Goal: Information Seeking & Learning: Learn about a topic

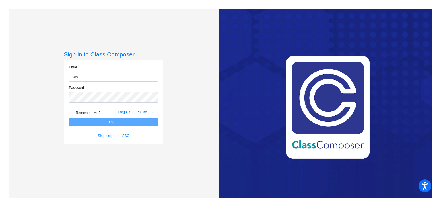
type input "[EMAIL_ADDRESS][DOMAIN_NAME]"
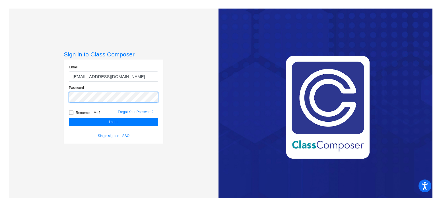
click at [69, 118] on button "Log In" at bounding box center [113, 122] width 89 height 8
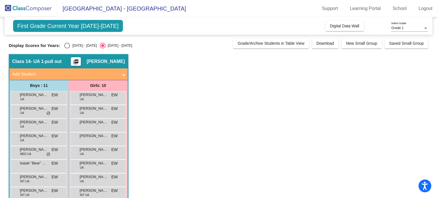
click at [69, 45] on div "Select an option" at bounding box center [67, 46] width 6 height 6
click at [67, 48] on input "[DATE] - [DATE]" at bounding box center [67, 48] width 0 height 0
radio input "true"
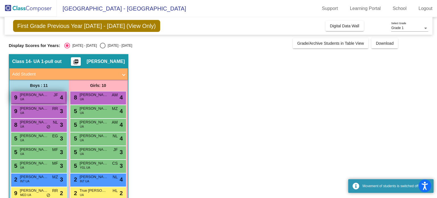
click at [32, 98] on div "9 [PERSON_NAME] UA JF lock do_not_disturb_alt 4" at bounding box center [38, 97] width 54 height 12
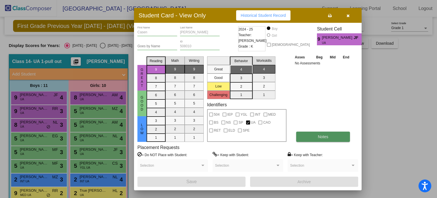
click at [319, 137] on span "Notes" at bounding box center [323, 136] width 11 height 5
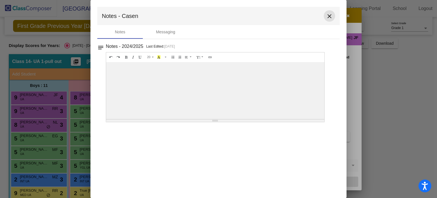
click at [327, 17] on mat-icon "close" at bounding box center [329, 16] width 7 height 7
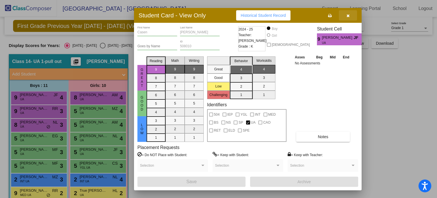
click at [347, 16] on icon "button" at bounding box center [348, 16] width 3 height 4
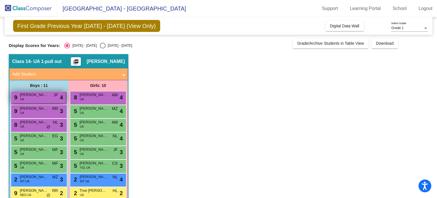
click at [44, 101] on div "9 [PERSON_NAME] UA JF lock do_not_disturb_alt 4" at bounding box center [38, 97] width 54 height 12
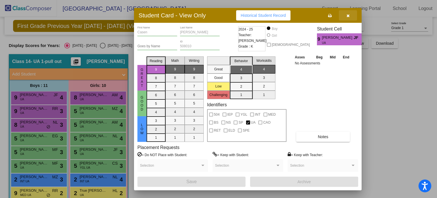
click at [349, 15] on icon "button" at bounding box center [348, 16] width 3 height 4
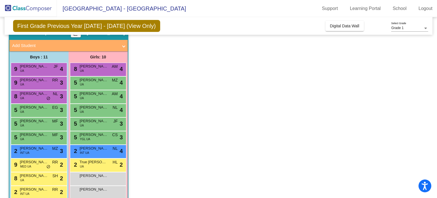
scroll to position [52, 0]
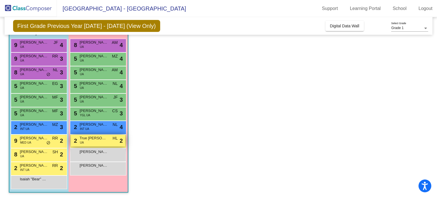
click at [102, 139] on span "True [PERSON_NAME]" at bounding box center [94, 138] width 28 height 6
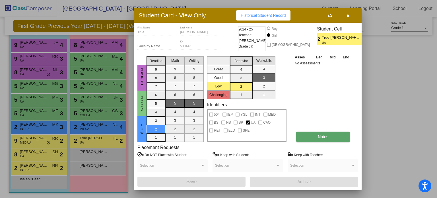
click at [325, 139] on button "Notes" at bounding box center [323, 137] width 54 height 10
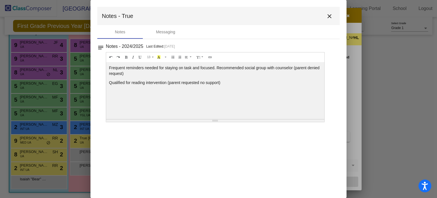
click at [327, 17] on mat-icon "close" at bounding box center [329, 16] width 7 height 7
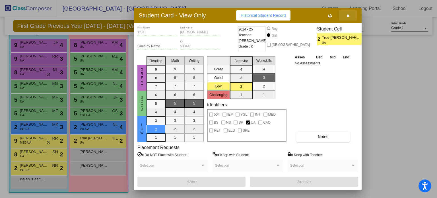
click at [349, 13] on span "button" at bounding box center [348, 15] width 3 height 5
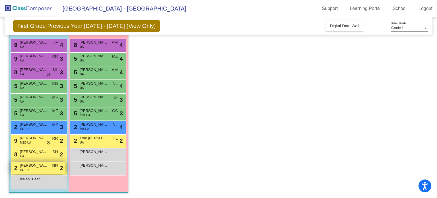
click at [47, 167] on span "[PERSON_NAME]" at bounding box center [34, 166] width 28 height 6
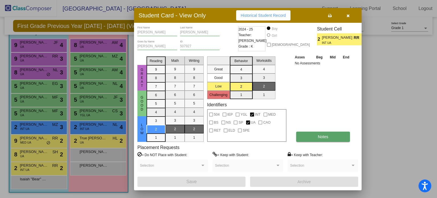
click at [316, 134] on button "Notes" at bounding box center [323, 137] width 54 height 10
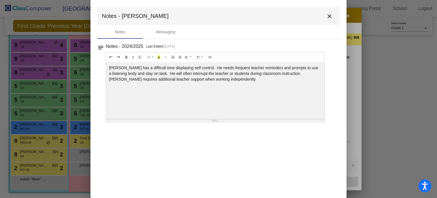
click at [330, 17] on mat-icon "close" at bounding box center [329, 16] width 7 height 7
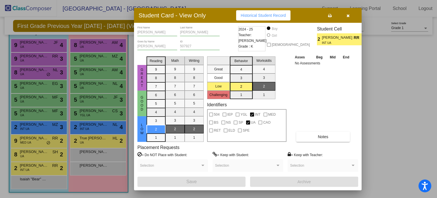
click at [347, 17] on icon "button" at bounding box center [348, 16] width 3 height 4
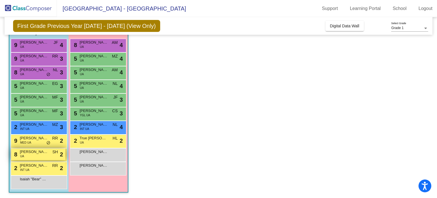
click at [23, 151] on span "[PERSON_NAME]" at bounding box center [34, 152] width 28 height 6
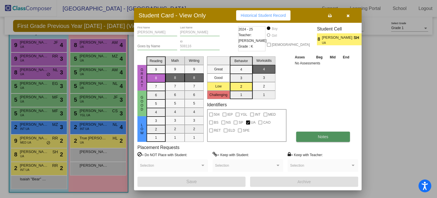
click at [325, 132] on button "Notes" at bounding box center [323, 137] width 54 height 10
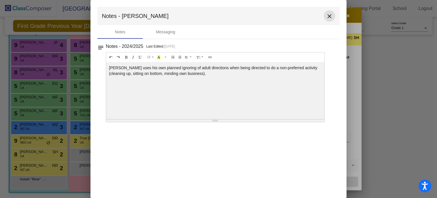
click at [330, 19] on mat-icon "close" at bounding box center [329, 16] width 7 height 7
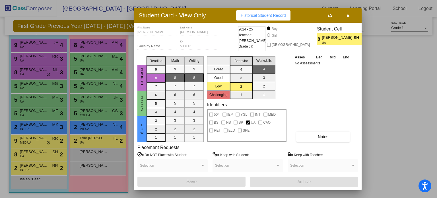
click at [30, 143] on div at bounding box center [218, 99] width 437 height 198
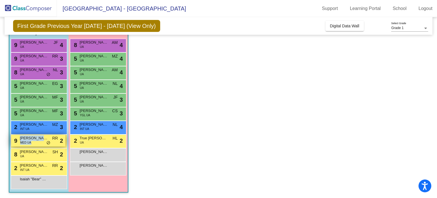
click at [32, 141] on div "9 [PERSON_NAME] MED UA RR lock do_not_disturb_alt 2" at bounding box center [38, 141] width 54 height 12
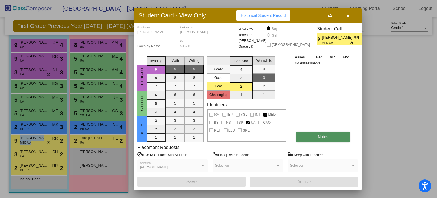
click at [329, 137] on button "Notes" at bounding box center [323, 137] width 54 height 10
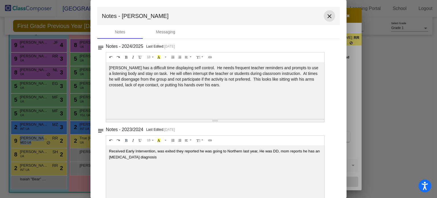
click at [327, 17] on mat-icon "close" at bounding box center [329, 16] width 7 height 7
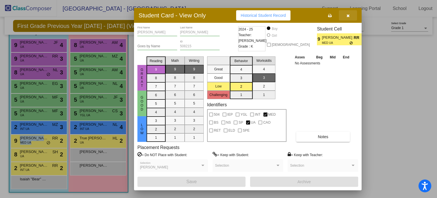
click at [350, 16] on icon "button" at bounding box center [348, 16] width 3 height 4
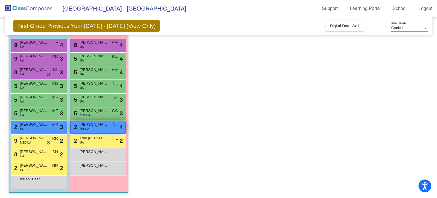
click at [86, 127] on span "INT UA" at bounding box center [84, 129] width 9 height 4
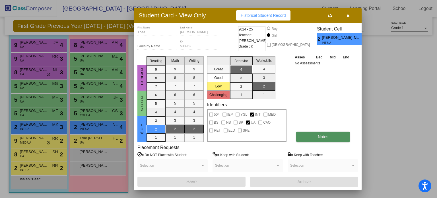
click at [322, 137] on span "Notes" at bounding box center [323, 136] width 11 height 5
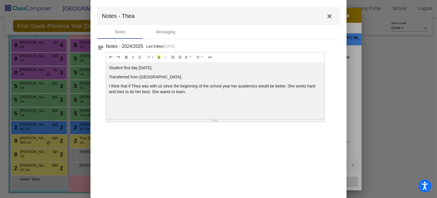
click at [331, 13] on mat-icon "close" at bounding box center [329, 16] width 7 height 7
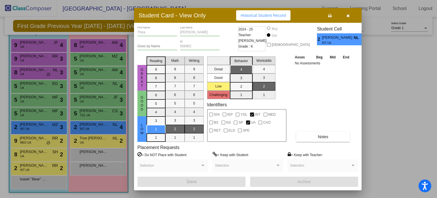
click at [350, 15] on button "button" at bounding box center [348, 15] width 18 height 10
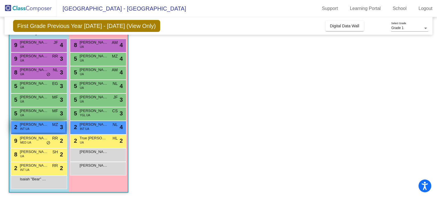
click at [36, 126] on span "[PERSON_NAME]" at bounding box center [34, 125] width 28 height 6
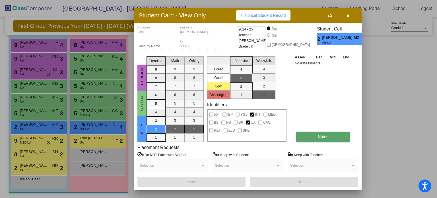
click at [326, 136] on span "Notes" at bounding box center [323, 136] width 11 height 5
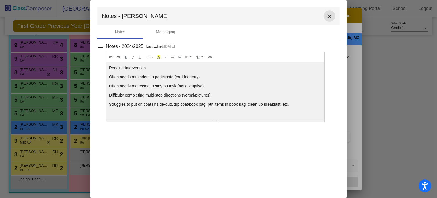
click at [330, 17] on mat-icon "close" at bounding box center [329, 16] width 7 height 7
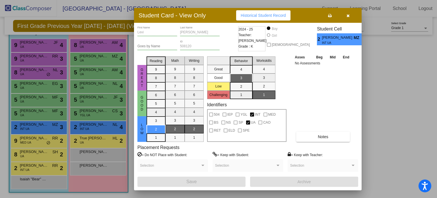
click at [42, 110] on div at bounding box center [218, 99] width 437 height 198
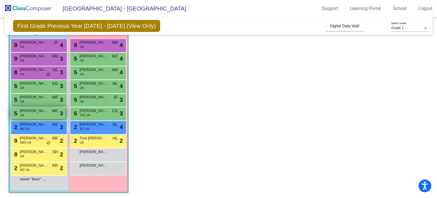
click at [41, 111] on span "[PERSON_NAME]" at bounding box center [34, 111] width 28 height 6
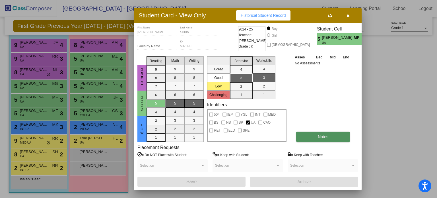
click at [314, 139] on button "Notes" at bounding box center [323, 137] width 54 height 10
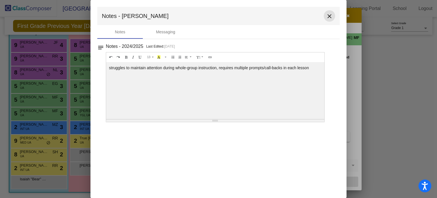
click at [328, 16] on mat-icon "close" at bounding box center [329, 16] width 7 height 7
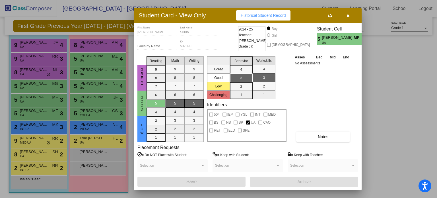
click at [348, 15] on icon "button" at bounding box center [348, 16] width 3 height 4
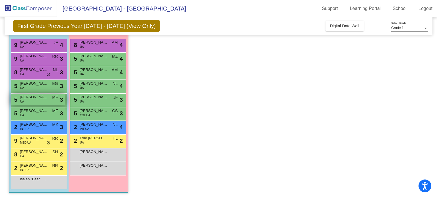
click at [30, 97] on span "[PERSON_NAME]" at bounding box center [34, 97] width 28 height 6
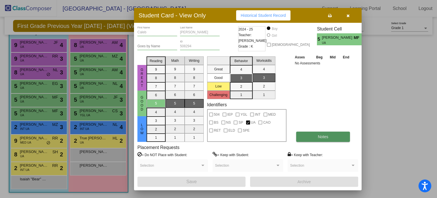
click at [318, 135] on span "Notes" at bounding box center [323, 136] width 11 height 5
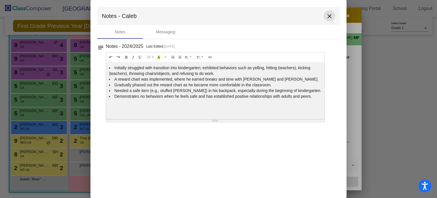
click at [328, 17] on mat-icon "close" at bounding box center [329, 16] width 7 height 7
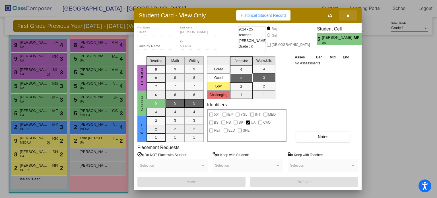
click at [350, 14] on button "button" at bounding box center [348, 15] width 18 height 10
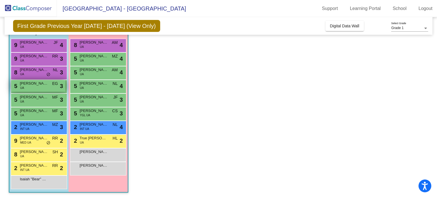
click at [39, 85] on span "[PERSON_NAME]" at bounding box center [34, 84] width 28 height 6
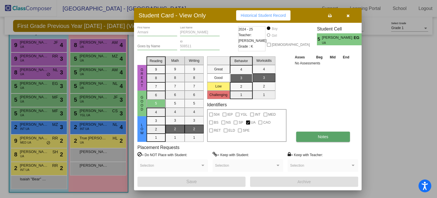
click at [315, 135] on button "Notes" at bounding box center [323, 137] width 54 height 10
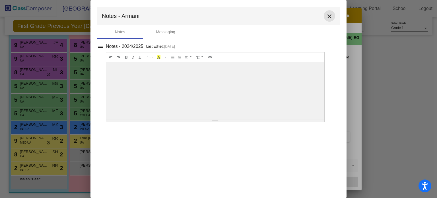
click at [330, 17] on mat-icon "close" at bounding box center [329, 16] width 7 height 7
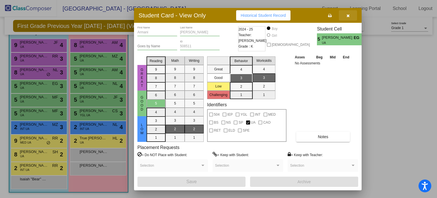
click at [351, 15] on button "button" at bounding box center [348, 15] width 18 height 10
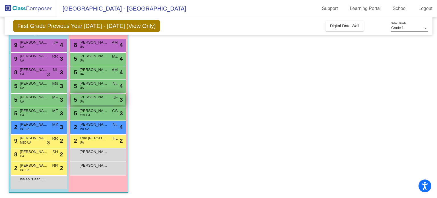
click at [87, 98] on span "[PERSON_NAME]" at bounding box center [94, 97] width 28 height 6
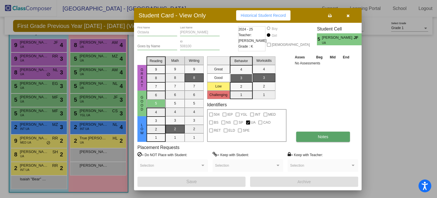
click at [311, 138] on button "Notes" at bounding box center [323, 137] width 54 height 10
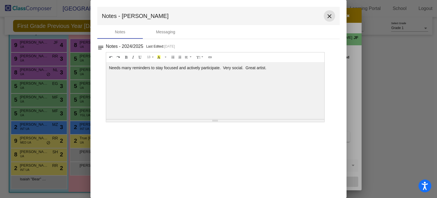
click at [329, 15] on mat-icon "close" at bounding box center [329, 16] width 7 height 7
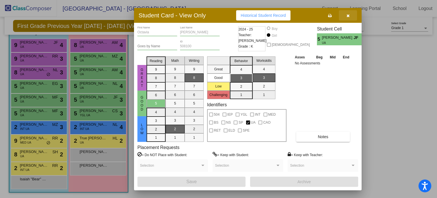
click at [347, 15] on icon "button" at bounding box center [348, 16] width 3 height 4
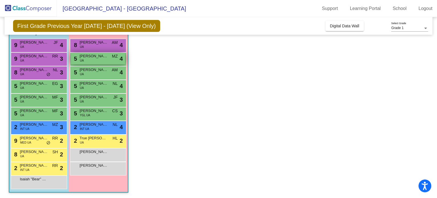
click at [81, 57] on span "[PERSON_NAME]" at bounding box center [94, 56] width 28 height 6
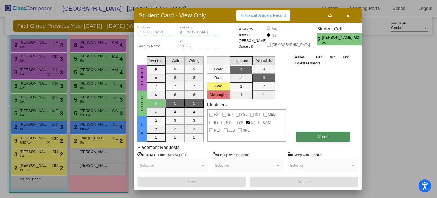
click at [323, 138] on span "Notes" at bounding box center [323, 136] width 11 height 5
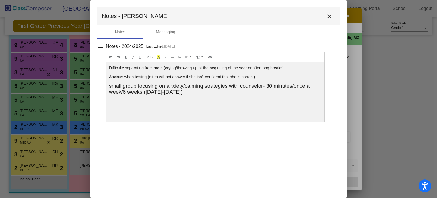
click at [330, 15] on mat-icon "close" at bounding box center [329, 16] width 7 height 7
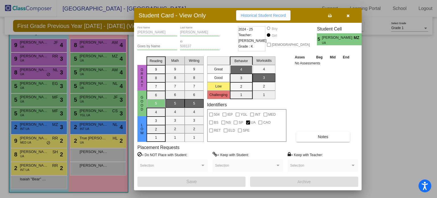
click at [348, 15] on icon "button" at bounding box center [348, 16] width 3 height 4
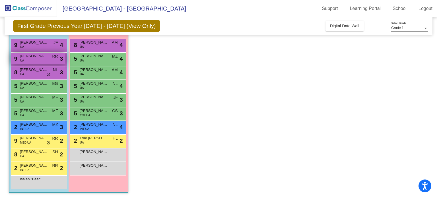
click at [38, 59] on div "9 [PERSON_NAME] UA RR lock do_not_disturb_alt 3" at bounding box center [38, 59] width 54 height 12
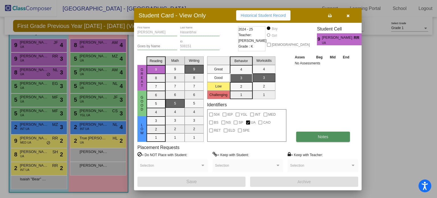
click at [311, 137] on button "Notes" at bounding box center [323, 137] width 54 height 10
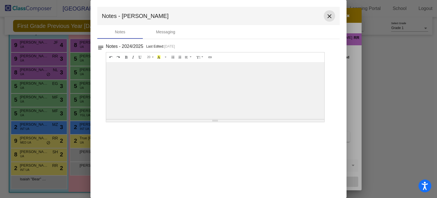
click at [330, 15] on mat-icon "close" at bounding box center [329, 16] width 7 height 7
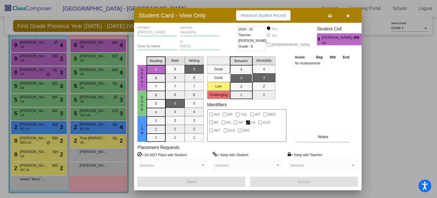
click at [348, 16] on icon "button" at bounding box center [348, 16] width 3 height 4
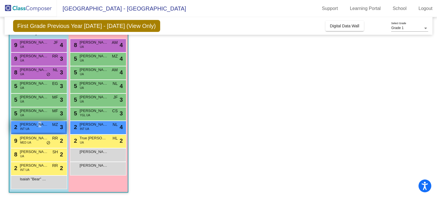
click at [36, 124] on span "[PERSON_NAME]" at bounding box center [34, 125] width 28 height 6
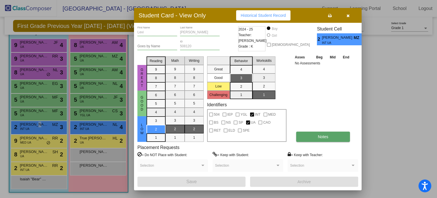
click at [313, 138] on button "Notes" at bounding box center [323, 137] width 54 height 10
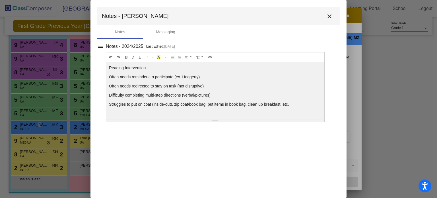
click at [330, 16] on mat-icon "close" at bounding box center [329, 16] width 7 height 7
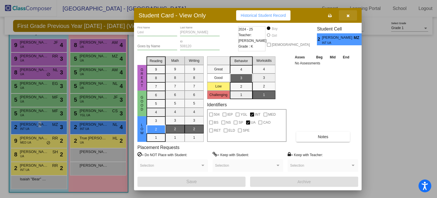
drag, startPoint x: 348, startPoint y: 15, endPoint x: 264, endPoint y: 61, distance: 95.8
click at [348, 14] on icon "button" at bounding box center [348, 16] width 3 height 4
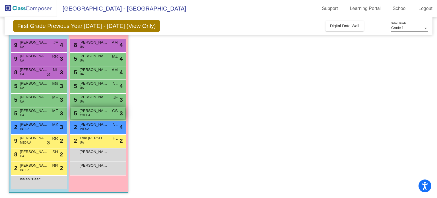
click at [87, 110] on span "[PERSON_NAME]" at bounding box center [94, 111] width 28 height 6
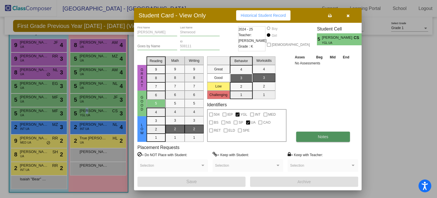
click at [314, 135] on button "Notes" at bounding box center [323, 137] width 54 height 10
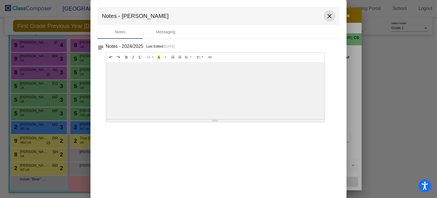
click at [330, 18] on mat-icon "close" at bounding box center [329, 16] width 7 height 7
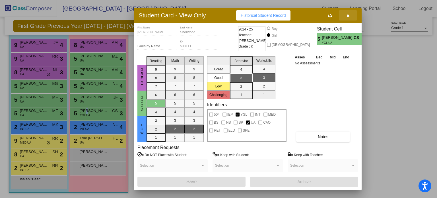
click at [349, 16] on icon "button" at bounding box center [348, 16] width 3 height 4
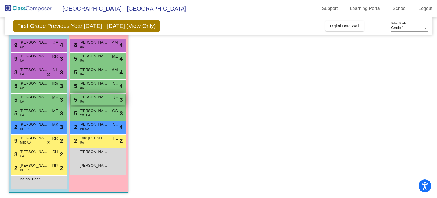
click at [92, 100] on div "5 [PERSON_NAME] UA JF lock do_not_disturb_alt 3" at bounding box center [98, 100] width 54 height 12
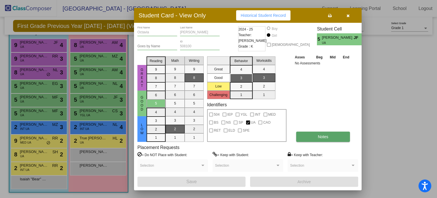
click at [321, 135] on span "Notes" at bounding box center [323, 136] width 11 height 5
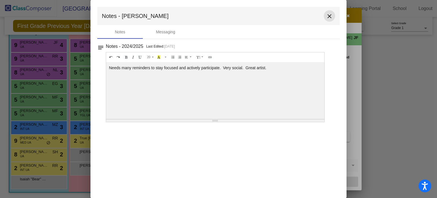
click at [330, 17] on mat-icon "close" at bounding box center [329, 16] width 7 height 7
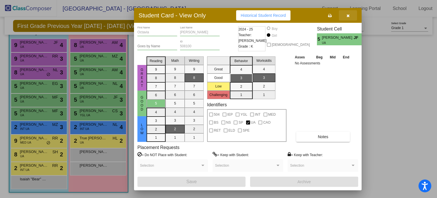
click at [347, 15] on icon "button" at bounding box center [348, 16] width 3 height 4
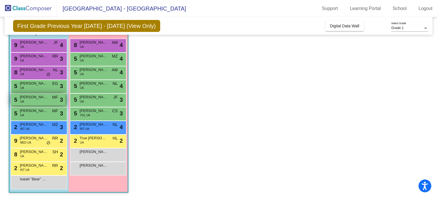
click at [28, 101] on div "5 [PERSON_NAME] UA MF lock do_not_disturb_alt 3" at bounding box center [38, 100] width 54 height 12
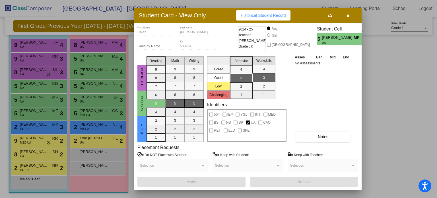
click at [348, 15] on icon "button" at bounding box center [348, 16] width 3 height 4
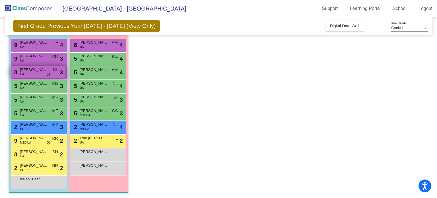
click at [33, 70] on span "[PERSON_NAME]" at bounding box center [34, 70] width 28 height 6
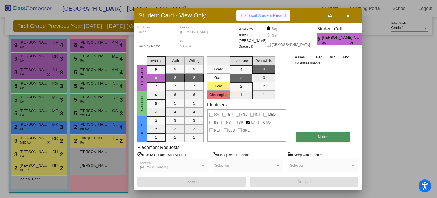
click at [318, 139] on button "Notes" at bounding box center [323, 137] width 54 height 10
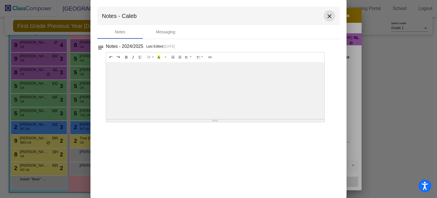
click at [330, 18] on mat-icon "close" at bounding box center [329, 16] width 7 height 7
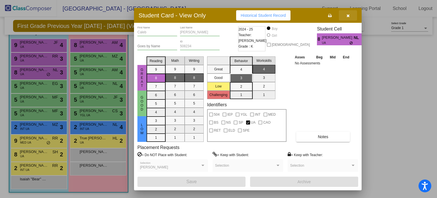
click at [348, 13] on span "button" at bounding box center [348, 15] width 3 height 5
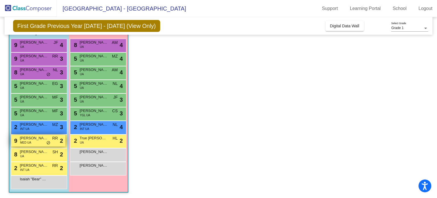
click at [32, 137] on span "[PERSON_NAME]" at bounding box center [34, 138] width 28 height 6
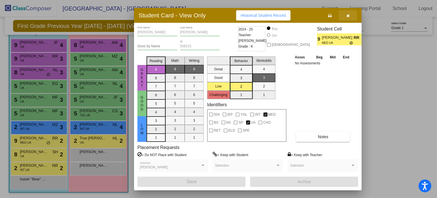
click at [347, 15] on icon "button" at bounding box center [348, 16] width 3 height 4
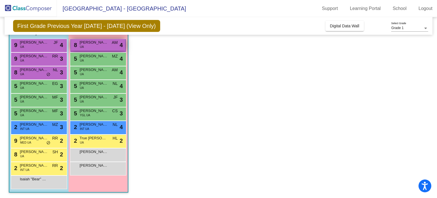
click at [90, 48] on div "8 [PERSON_NAME] UA AM lock do_not_disturb_alt 4" at bounding box center [98, 45] width 54 height 12
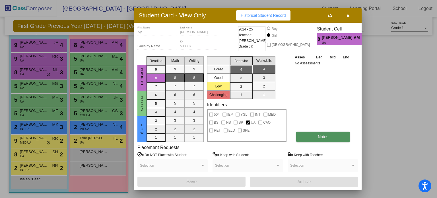
click at [311, 138] on button "Notes" at bounding box center [323, 137] width 54 height 10
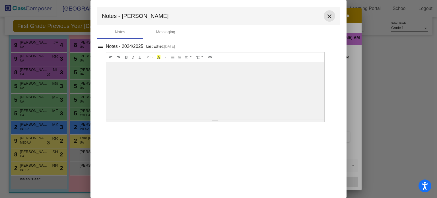
click at [328, 15] on mat-icon "close" at bounding box center [329, 16] width 7 height 7
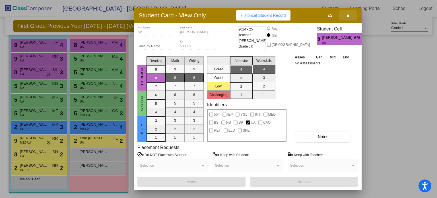
click at [348, 15] on icon "button" at bounding box center [348, 16] width 3 height 4
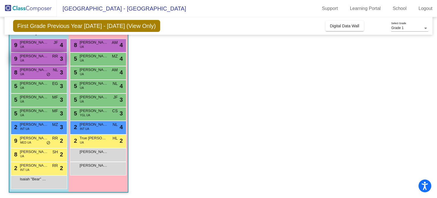
click at [35, 59] on div "9 [PERSON_NAME] UA RR lock do_not_disturb_alt 3" at bounding box center [38, 59] width 54 height 12
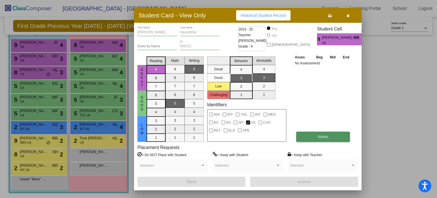
click at [323, 141] on button "Notes" at bounding box center [323, 137] width 54 height 10
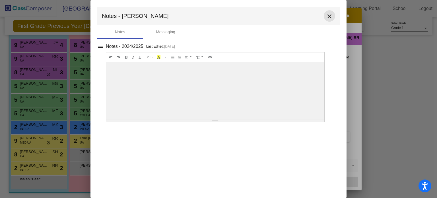
click at [328, 16] on mat-icon "close" at bounding box center [329, 16] width 7 height 7
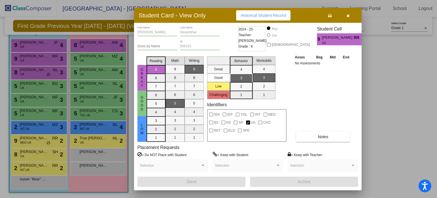
click at [348, 17] on icon "button" at bounding box center [348, 16] width 3 height 4
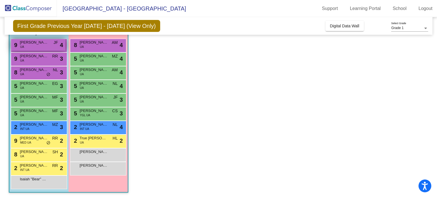
click at [29, 44] on span "[PERSON_NAME]" at bounding box center [34, 43] width 28 height 6
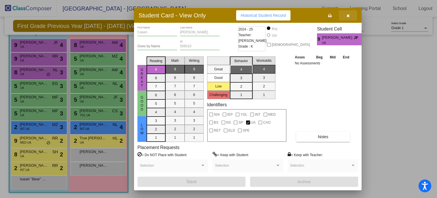
click at [344, 13] on button "button" at bounding box center [348, 15] width 18 height 10
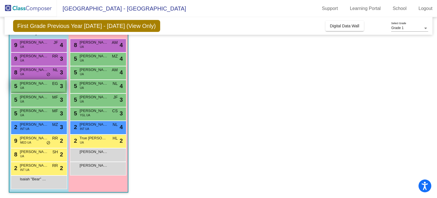
click at [26, 89] on div "5 [PERSON_NAME] UA EG lock do_not_disturb_alt 3" at bounding box center [38, 86] width 54 height 12
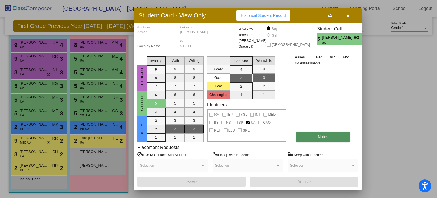
click at [320, 138] on span "Notes" at bounding box center [323, 136] width 11 height 5
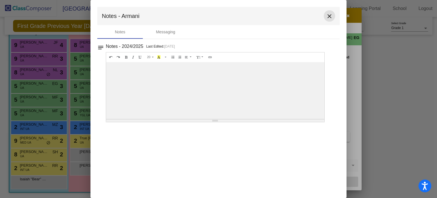
click at [330, 16] on mat-icon "close" at bounding box center [329, 16] width 7 height 7
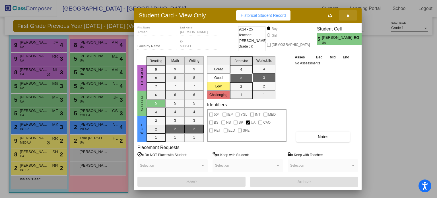
click at [348, 15] on icon "button" at bounding box center [348, 16] width 3 height 4
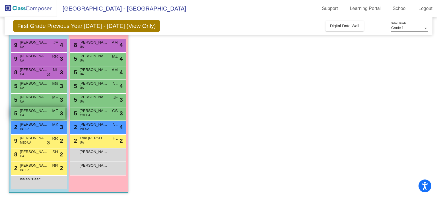
click at [29, 112] on span "[PERSON_NAME]" at bounding box center [34, 111] width 28 height 6
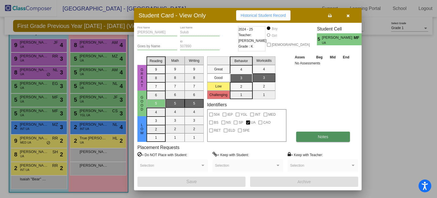
click at [312, 139] on button "Notes" at bounding box center [323, 137] width 54 height 10
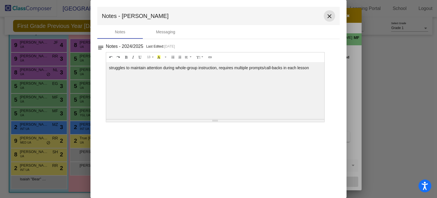
click at [329, 15] on mat-icon "close" at bounding box center [329, 16] width 7 height 7
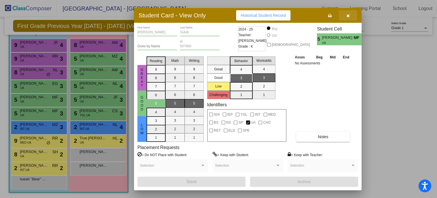
click at [351, 16] on button "button" at bounding box center [348, 15] width 18 height 10
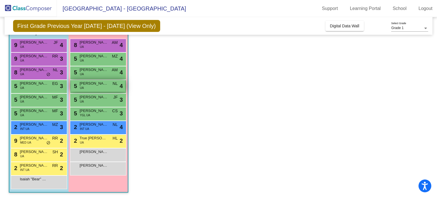
click at [93, 87] on div "5 [PERSON_NAME] UA NL lock do_not_disturb_alt 4" at bounding box center [98, 86] width 54 height 12
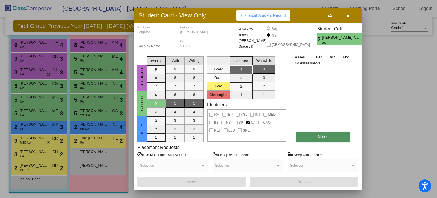
click at [320, 135] on span "Notes" at bounding box center [323, 136] width 11 height 5
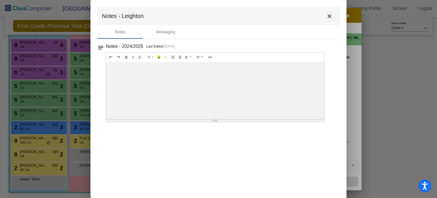
drag, startPoint x: 327, startPoint y: 18, endPoint x: 282, endPoint y: 33, distance: 48.2
click at [327, 18] on mat-icon "close" at bounding box center [329, 16] width 7 height 7
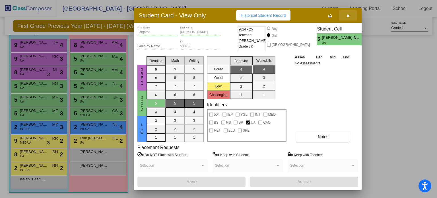
click at [348, 14] on icon "button" at bounding box center [348, 16] width 3 height 4
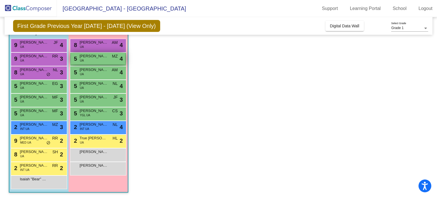
click at [88, 60] on div "5 [PERSON_NAME] UA MZ lock do_not_disturb_alt 4" at bounding box center [98, 59] width 54 height 12
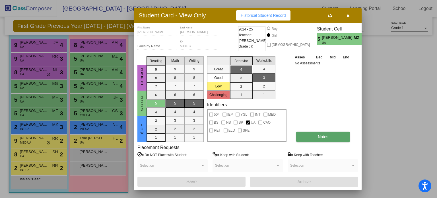
click at [321, 137] on span "Notes" at bounding box center [323, 136] width 11 height 5
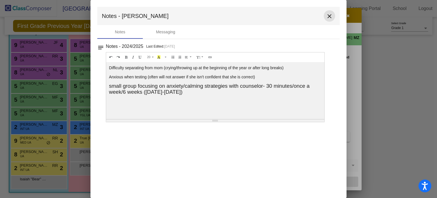
click at [327, 20] on button "close" at bounding box center [329, 15] width 11 height 11
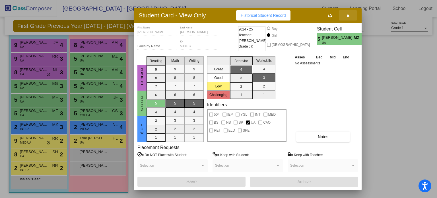
click at [351, 13] on button "button" at bounding box center [348, 15] width 18 height 10
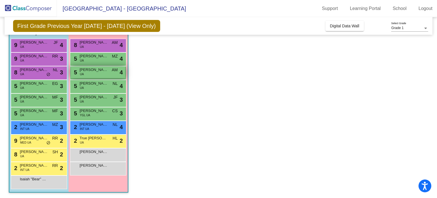
click at [91, 76] on div "5 [PERSON_NAME] UA AM lock do_not_disturb_alt 4" at bounding box center [98, 72] width 54 height 12
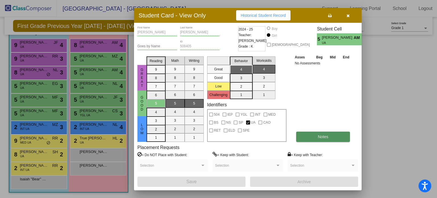
click at [311, 134] on button "Notes" at bounding box center [323, 137] width 54 height 10
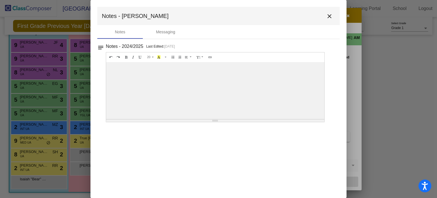
click at [332, 19] on mat-icon "close" at bounding box center [329, 16] width 7 height 7
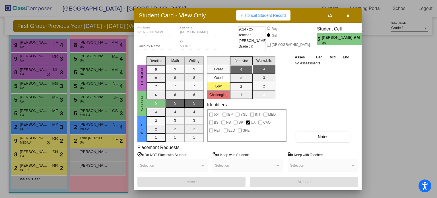
click at [345, 15] on button "button" at bounding box center [348, 15] width 18 height 10
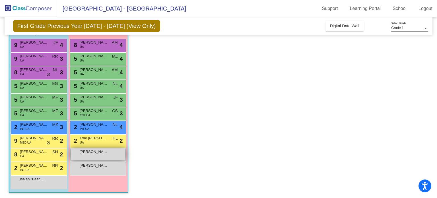
click at [97, 152] on span "[PERSON_NAME]" at bounding box center [94, 152] width 28 height 6
